Goal: Information Seeking & Learning: Learn about a topic

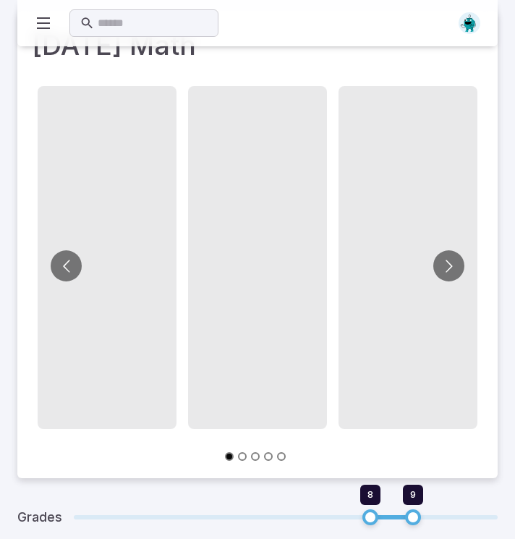
scroll to position [141, 0]
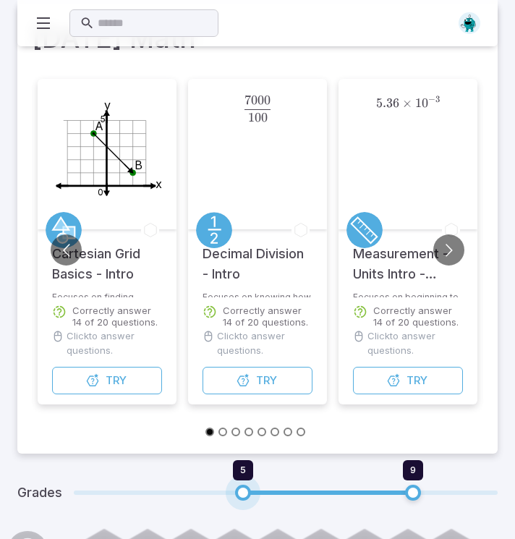
drag, startPoint x: 365, startPoint y: 482, endPoint x: 209, endPoint y: 489, distance: 156.4
click at [235, 489] on span "5" at bounding box center [243, 493] width 16 height 16
type input "*"
drag, startPoint x: 202, startPoint y: 488, endPoint x: 220, endPoint y: 490, distance: 18.2
click at [220, 490] on span "4 9" at bounding box center [286, 492] width 424 height 19
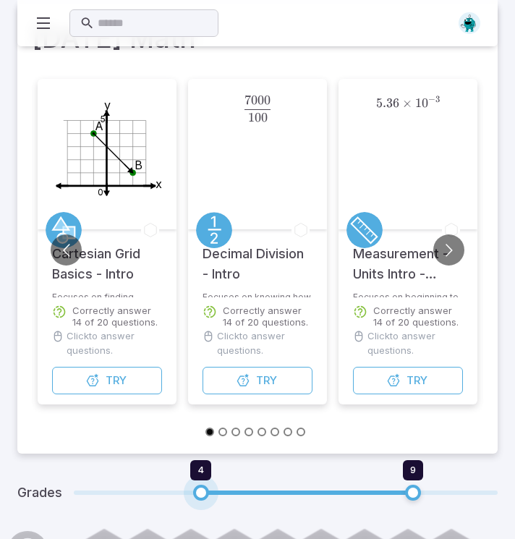
click at [208, 488] on span "4" at bounding box center [201, 493] width 16 height 16
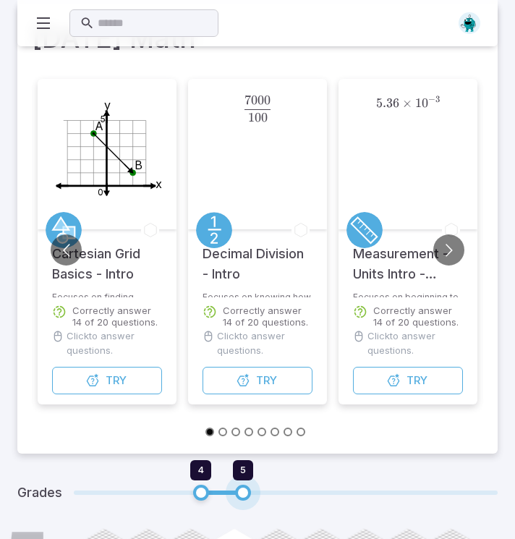
type input "*"
drag, startPoint x: 417, startPoint y: 492, endPoint x: 268, endPoint y: 497, distance: 149.1
click at [267, 498] on span "4 6" at bounding box center [286, 492] width 424 height 19
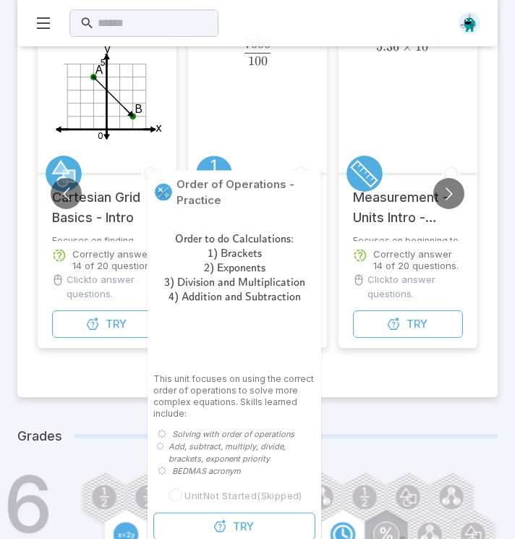
scroll to position [195, 0]
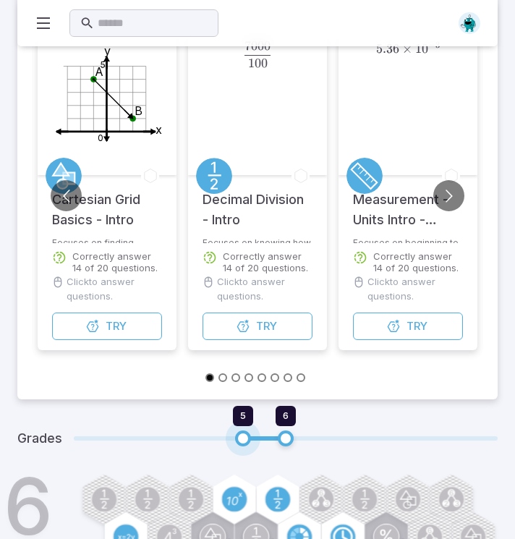
drag, startPoint x: 203, startPoint y: 437, endPoint x: 242, endPoint y: 436, distance: 39.8
click at [242, 436] on span "5" at bounding box center [243, 438] width 16 height 16
type input "*"
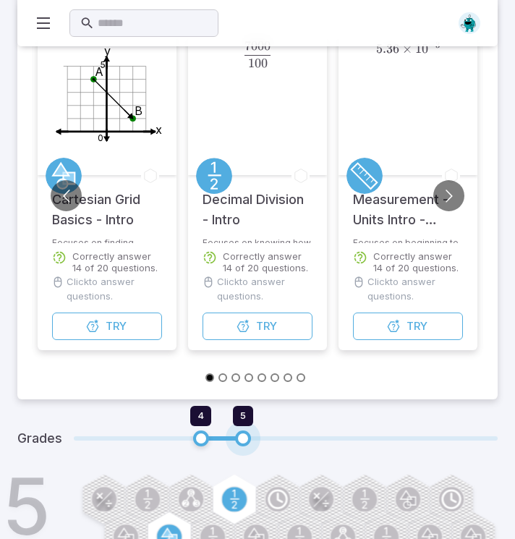
type input "*"
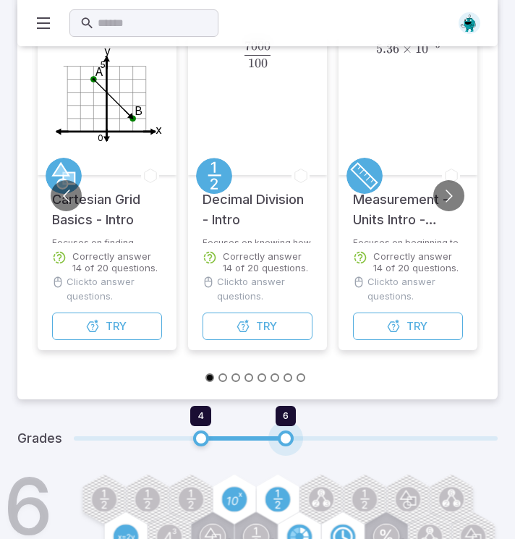
drag, startPoint x: 278, startPoint y: 435, endPoint x: 271, endPoint y: 437, distance: 8.2
click at [271, 437] on span "4 6" at bounding box center [286, 438] width 424 height 19
click at [286, 438] on span "6" at bounding box center [286, 438] width 16 height 16
drag, startPoint x: 198, startPoint y: 433, endPoint x: 232, endPoint y: 435, distance: 34.0
click at [235, 435] on span "5" at bounding box center [243, 438] width 16 height 16
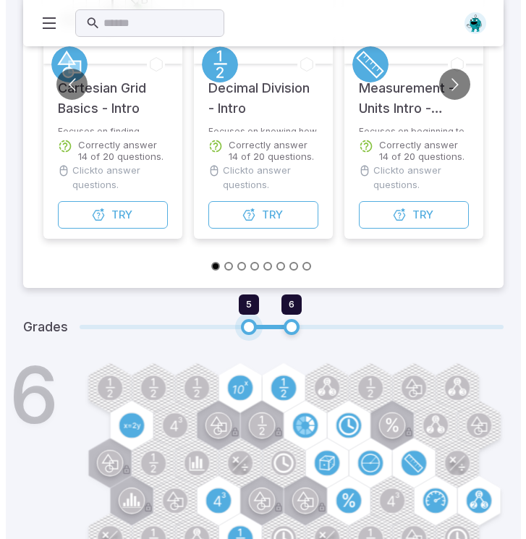
scroll to position [309, 0]
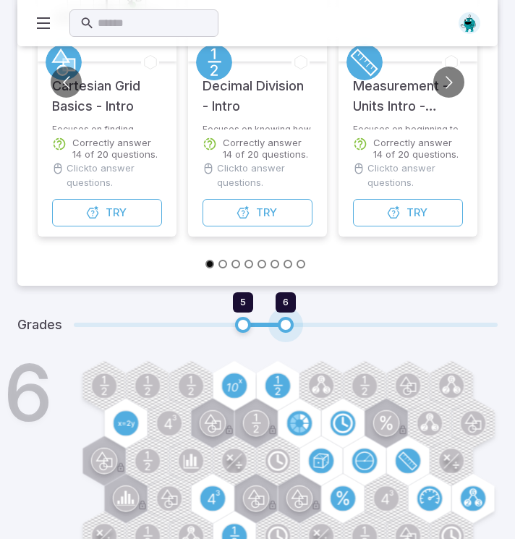
type input "*"
drag, startPoint x: 282, startPoint y: 318, endPoint x: 289, endPoint y: 326, distance: 11.3
click at [289, 326] on span "6" at bounding box center [286, 325] width 16 height 16
type input "*"
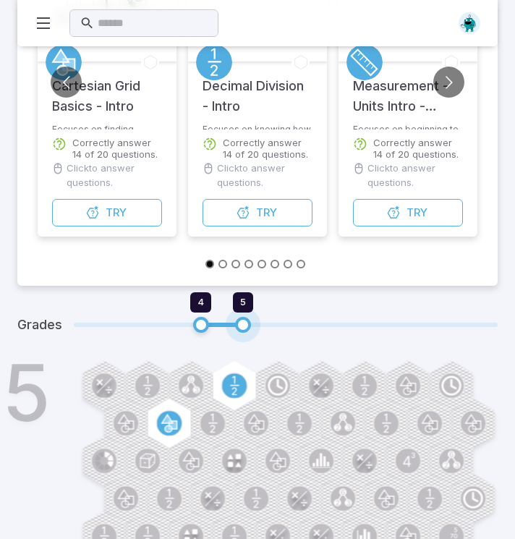
drag, startPoint x: 288, startPoint y: 320, endPoint x: 261, endPoint y: 321, distance: 26.8
click at [261, 321] on span "4 5" at bounding box center [286, 324] width 424 height 19
type input "*"
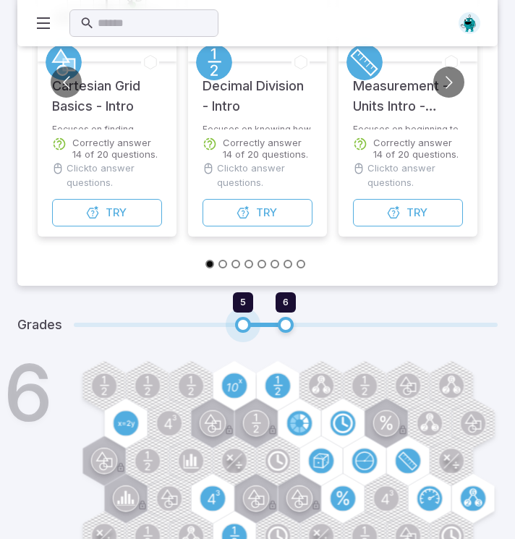
drag, startPoint x: 201, startPoint y: 325, endPoint x: 234, endPoint y: 328, distance: 33.3
click at [235, 328] on span "5" at bounding box center [243, 325] width 16 height 16
click at [124, 214] on span "Try" at bounding box center [116, 213] width 21 height 16
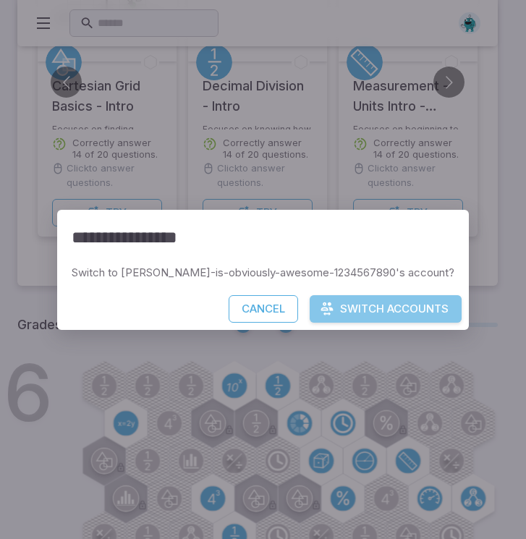
click at [314, 306] on button "Switch Accounts" at bounding box center [386, 308] width 152 height 27
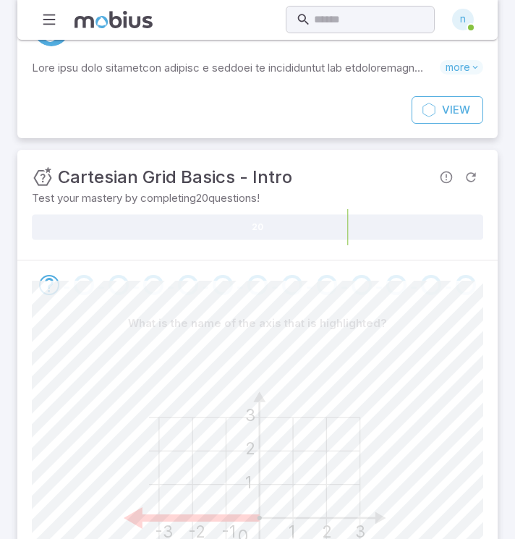
scroll to position [97, 0]
